Goal: Task Accomplishment & Management: Use online tool/utility

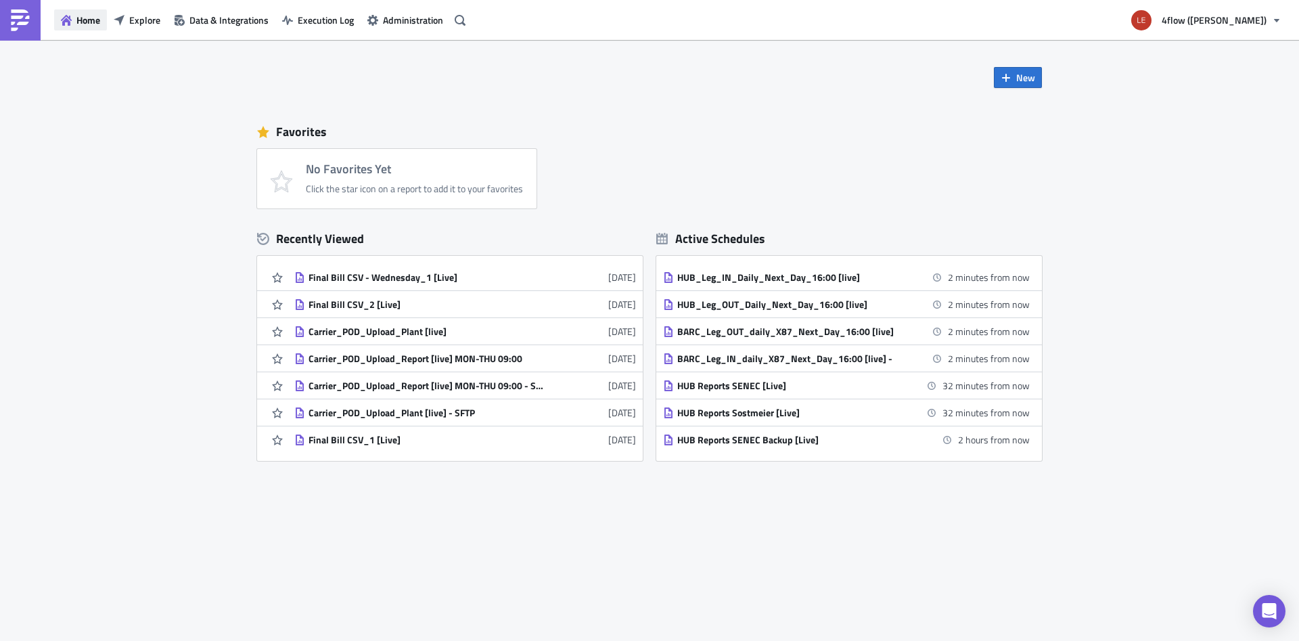
click at [95, 28] on button "Home" at bounding box center [80, 19] width 53 height 21
click at [131, 18] on span "Explore" at bounding box center [144, 20] width 31 height 14
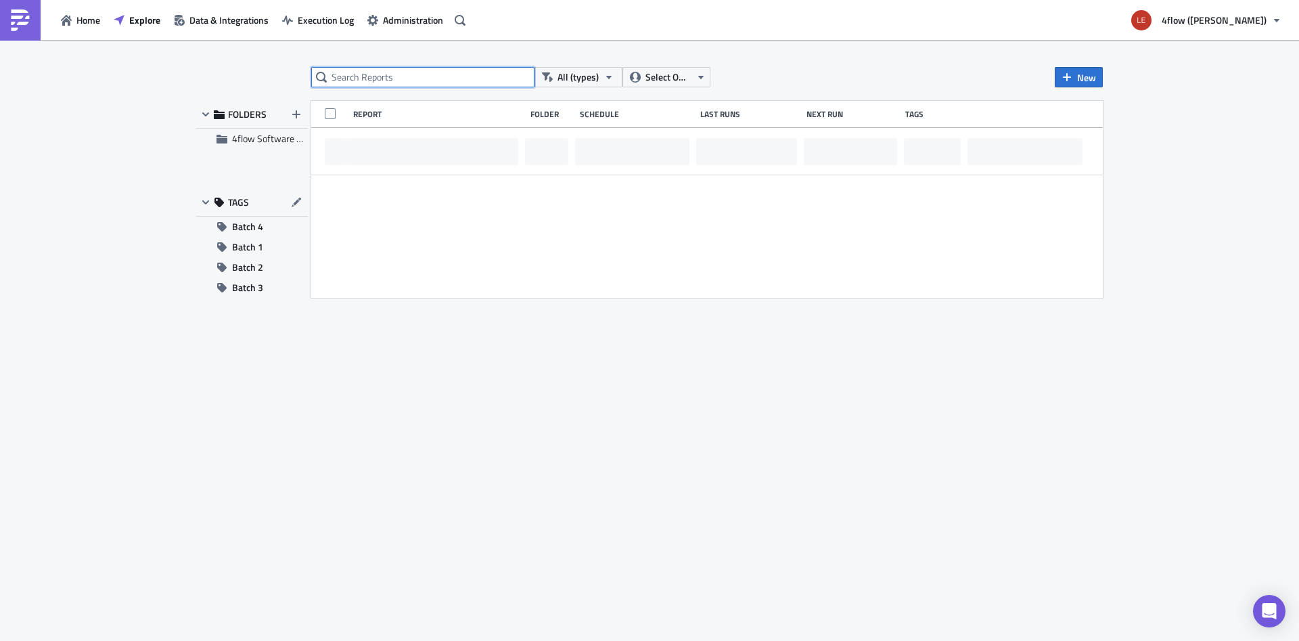
click at [361, 81] on input "text" at bounding box center [422, 77] width 223 height 20
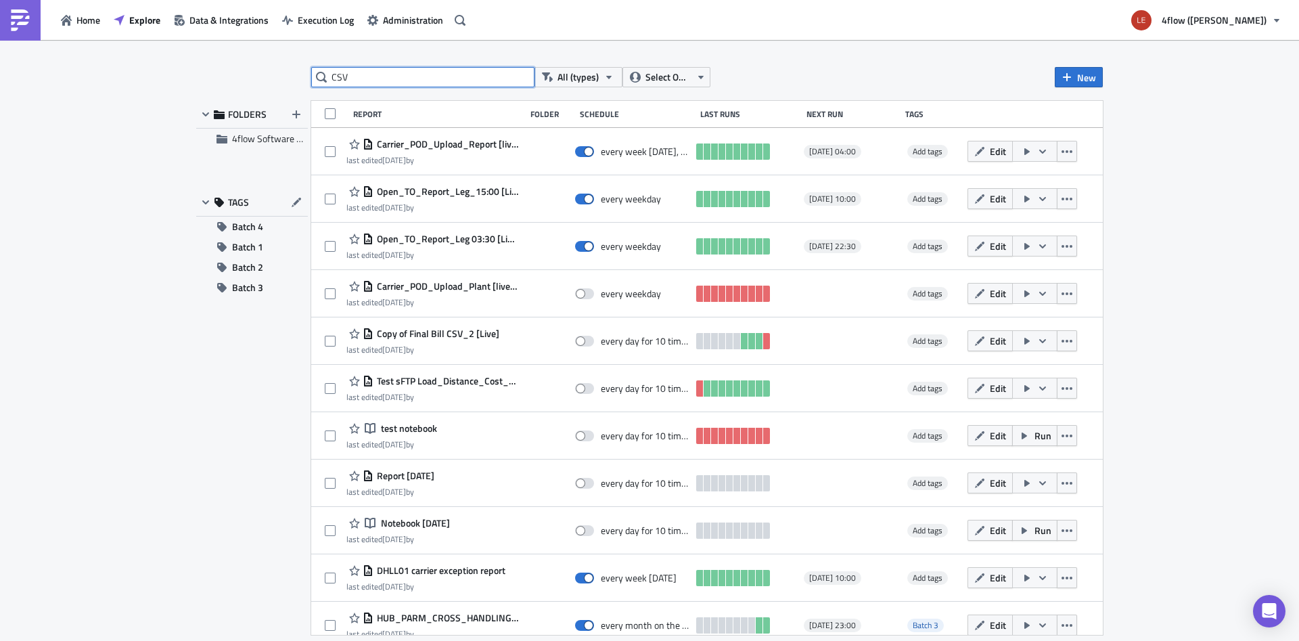
type input "CSV"
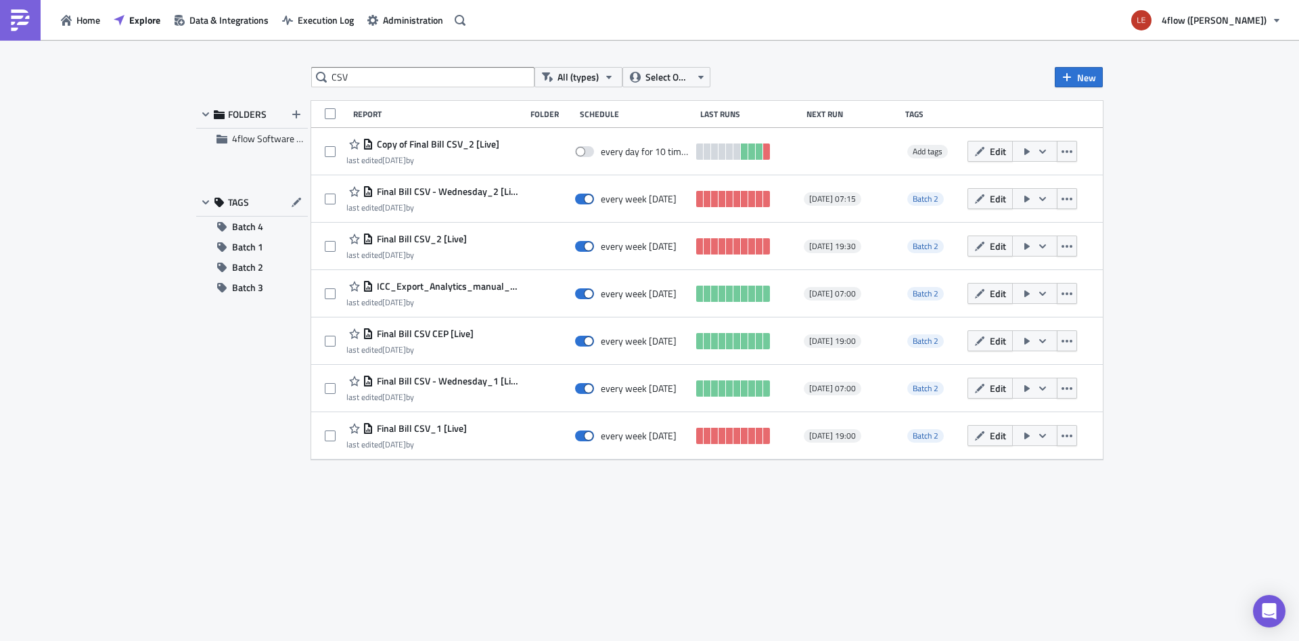
click at [347, 564] on div "CSV All (types) Select Owner New FOLDERS 4flow Software KAM TAGS Batch 4 Batch …" at bounding box center [649, 341] width 920 height 549
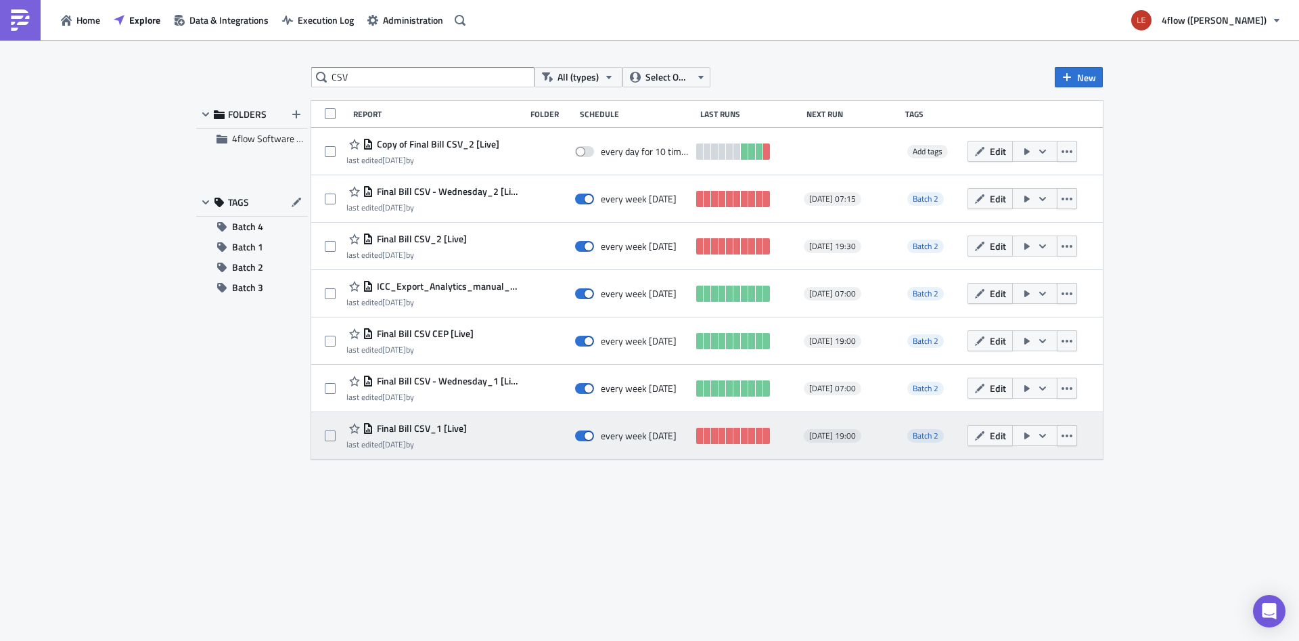
click at [433, 433] on span "Final Bill CSV_1 [Live]" at bounding box center [419, 428] width 93 height 12
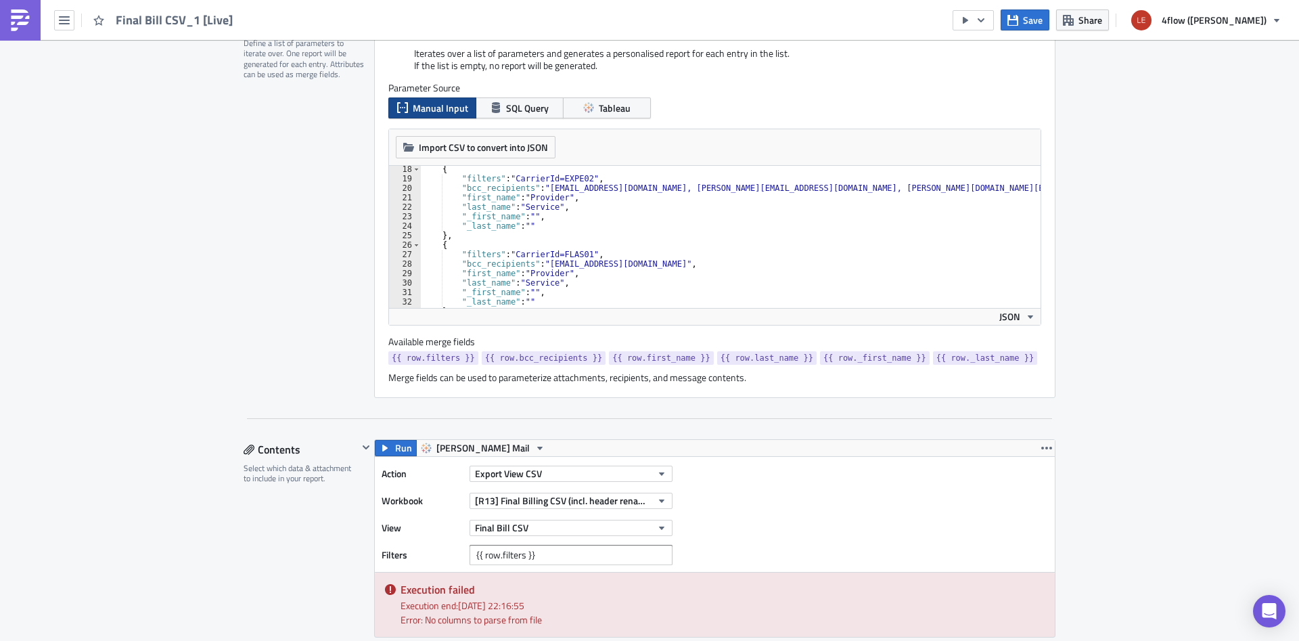
click at [787, 248] on div "{ "filters" : "CarrierId=EXPE02" , "bcc_recipients" : "[PERSON_NAME][EMAIL_ADDR…" at bounding box center [735, 244] width 631 height 161
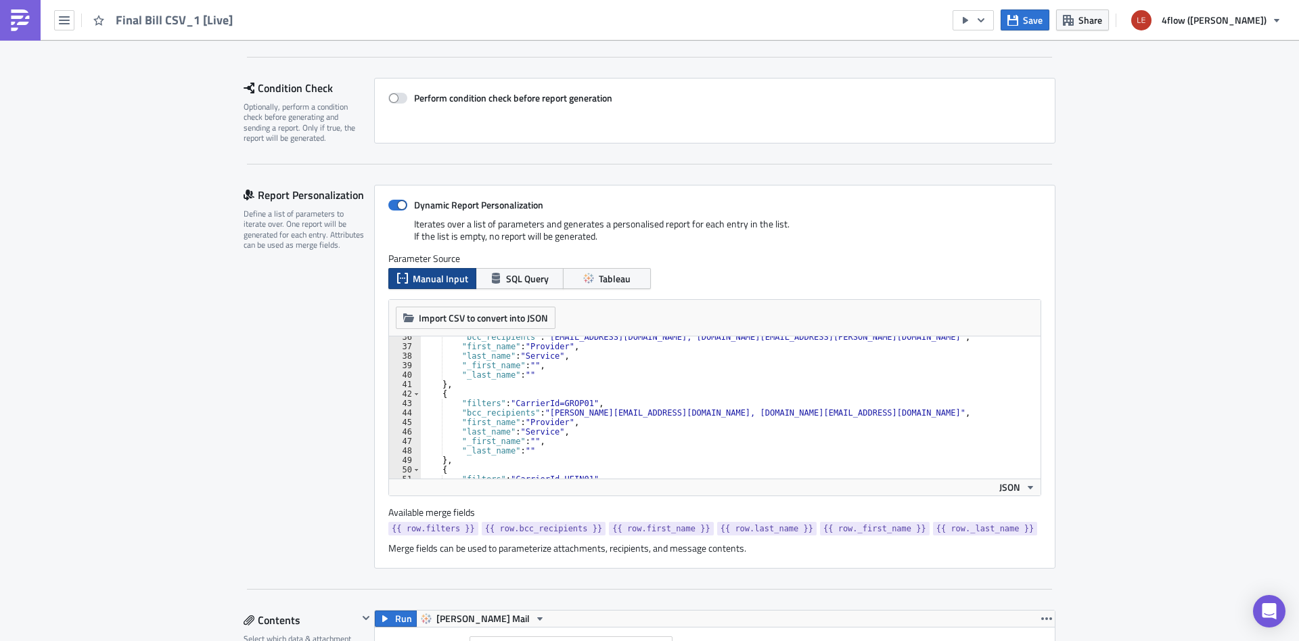
scroll to position [254, 0]
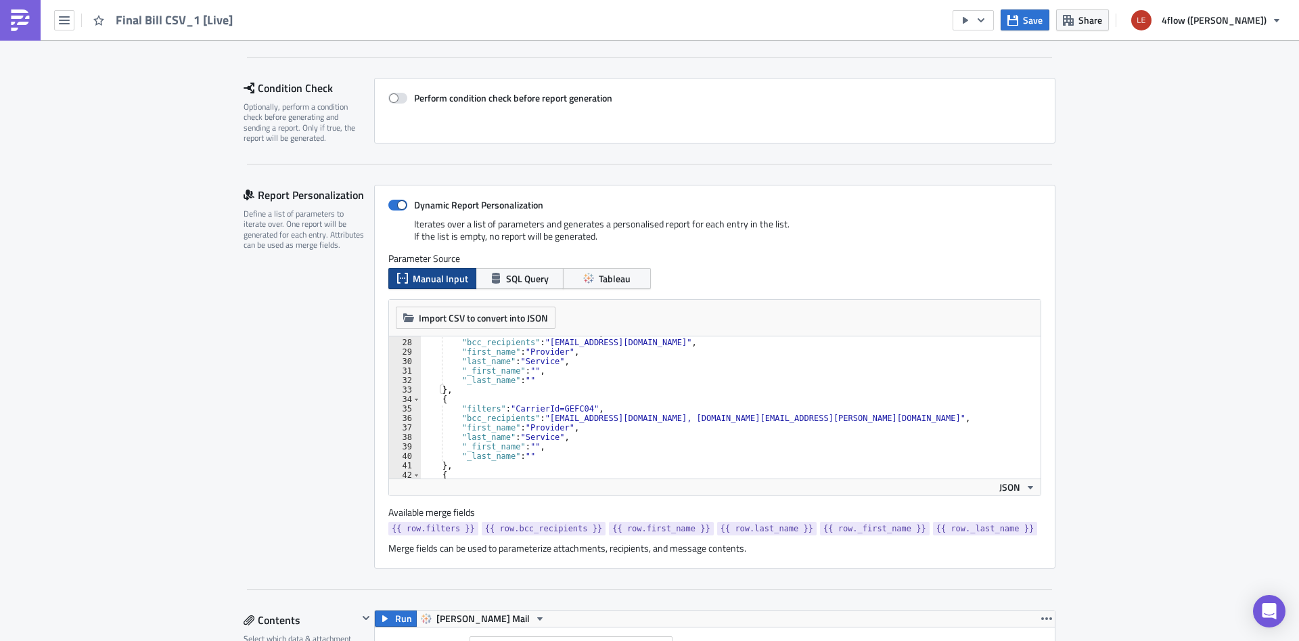
click at [822, 417] on div ""filters" : "CarrierId=FLAS01" , "bcc_recipients" : "[EMAIL_ADDRESS][DOMAIN_NAM…" at bounding box center [735, 408] width 631 height 161
type textarea ""bcc_recipients": "[EMAIL_ADDRESS][DOMAIN_NAME], [DOMAIN_NAME][EMAIL_ADDRESS][P…"
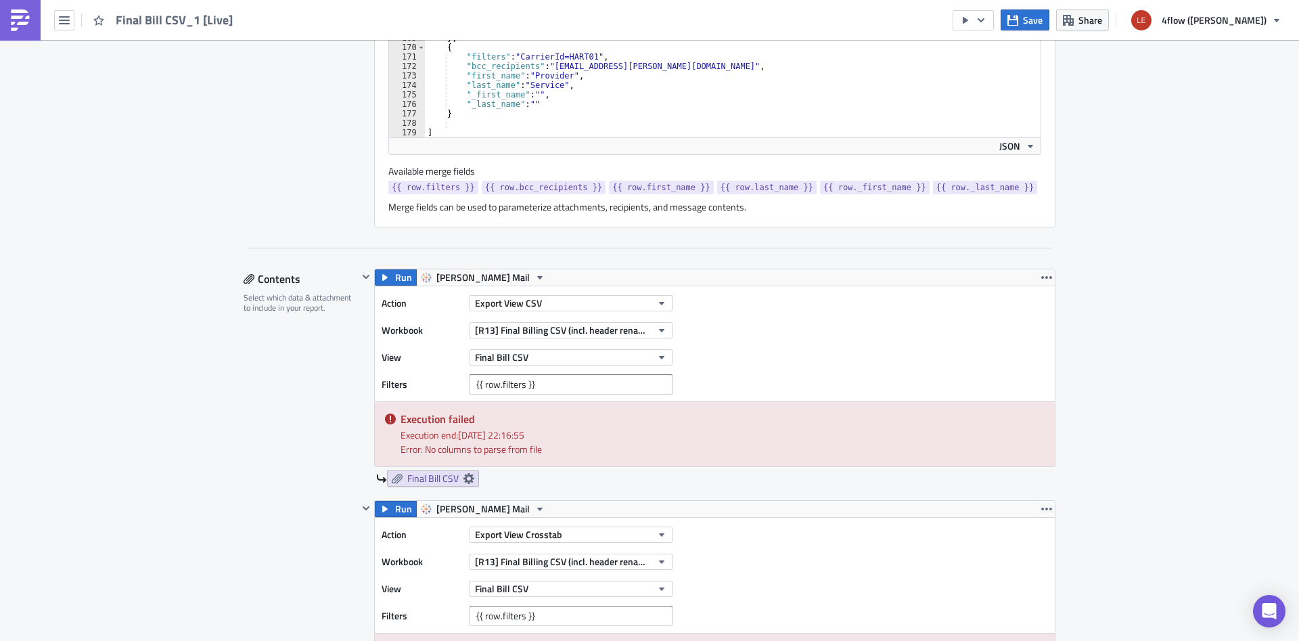
scroll to position [597, 0]
